Goal: Leave review/rating: Leave review/rating

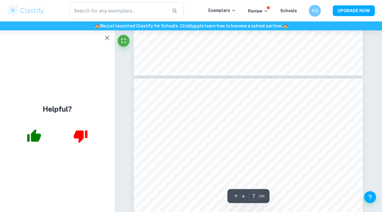
scroll to position [2172, 0]
click at [104, 38] on icon "button" at bounding box center [107, 37] width 7 height 7
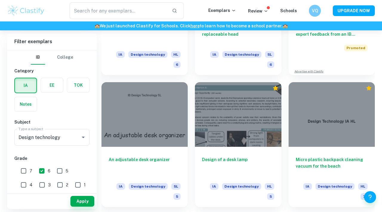
scroll to position [222, 0]
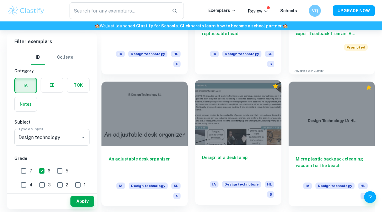
click at [220, 132] on div at bounding box center [238, 112] width 86 height 65
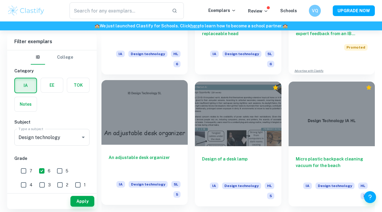
click at [123, 124] on div at bounding box center [144, 112] width 86 height 65
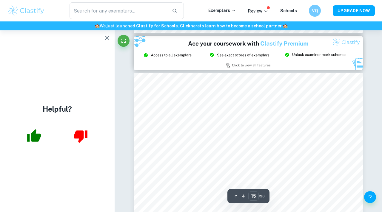
scroll to position [4688, 0]
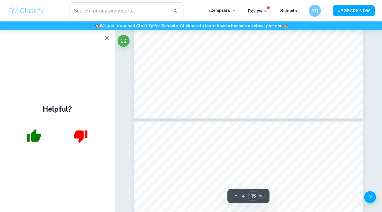
type input "16"
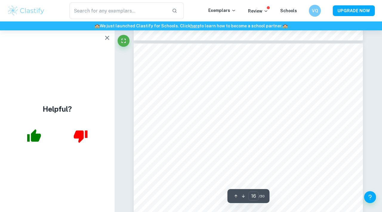
scroll to position [5043, 0]
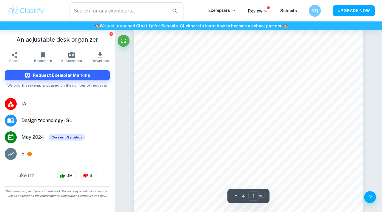
scroll to position [139, 0]
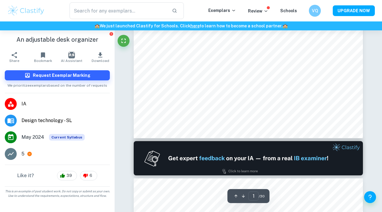
type input "2"
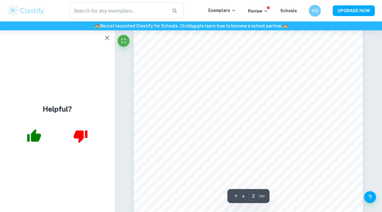
scroll to position [457, 0]
